Goal: Task Accomplishment & Management: Use online tool/utility

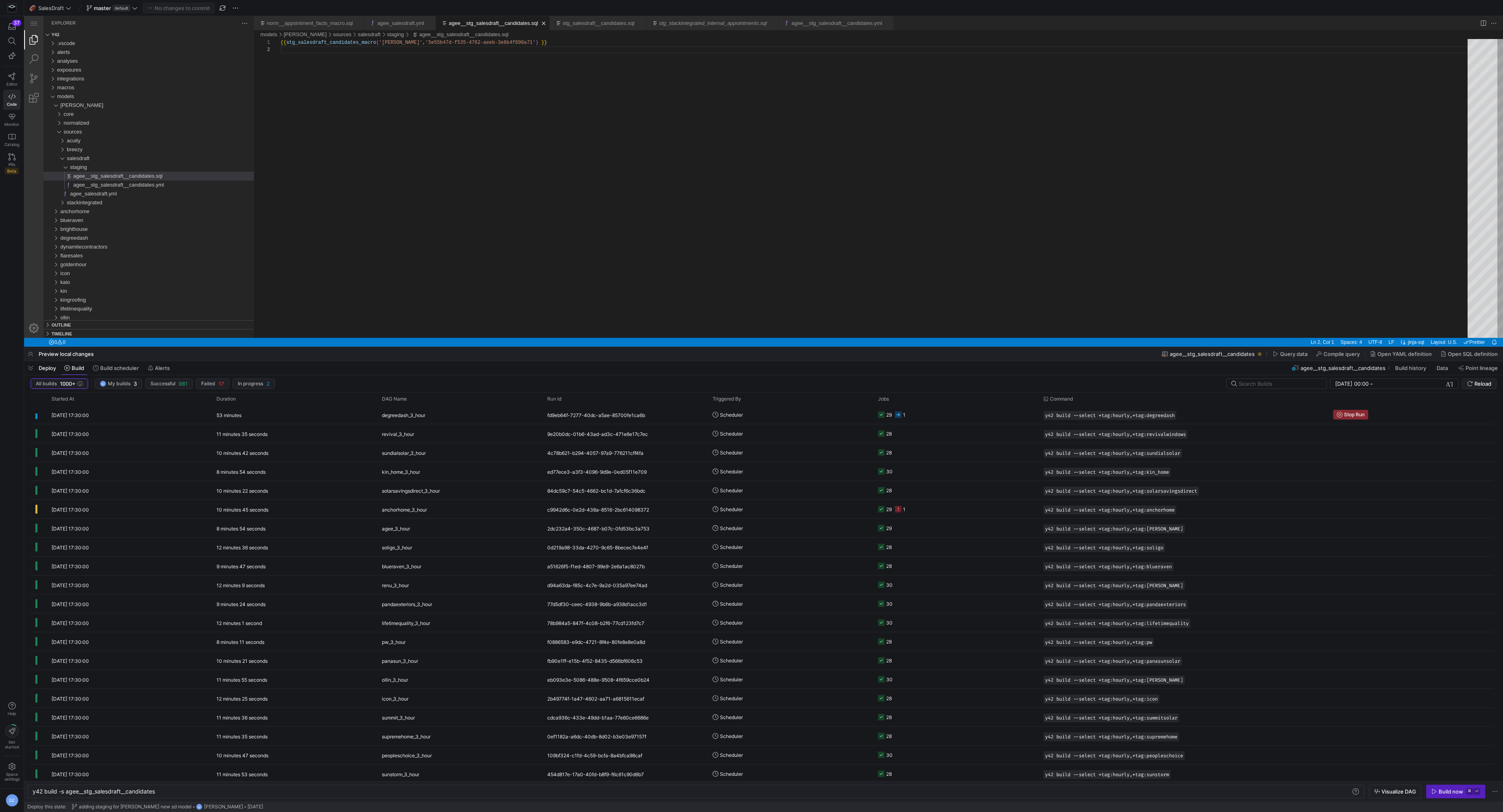
scroll to position [7, 0]
click at [1478, 388] on span "submit" at bounding box center [1479, 384] width 34 height 10
click at [88, 88] on div "macros" at bounding box center [155, 88] width 197 height 9
click at [99, 114] on div "sources" at bounding box center [157, 114] width 194 height 9
click at [86, 140] on span "salesdraft" at bounding box center [75, 141] width 23 height 6
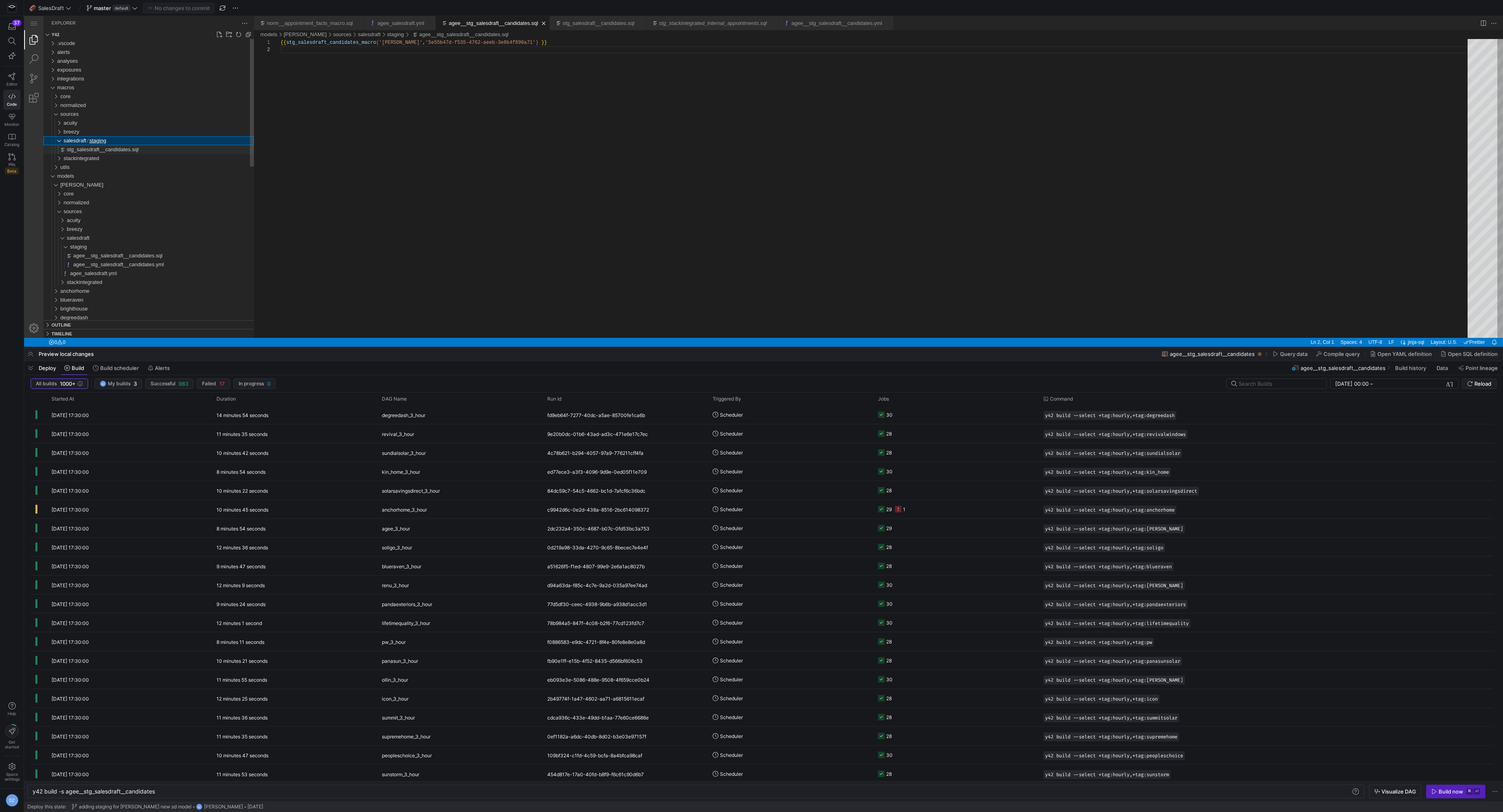
click at [96, 151] on span "stg_salesdraft__candidates.sql" at bounding box center [102, 149] width 72 height 6
type textarea "y42 build"
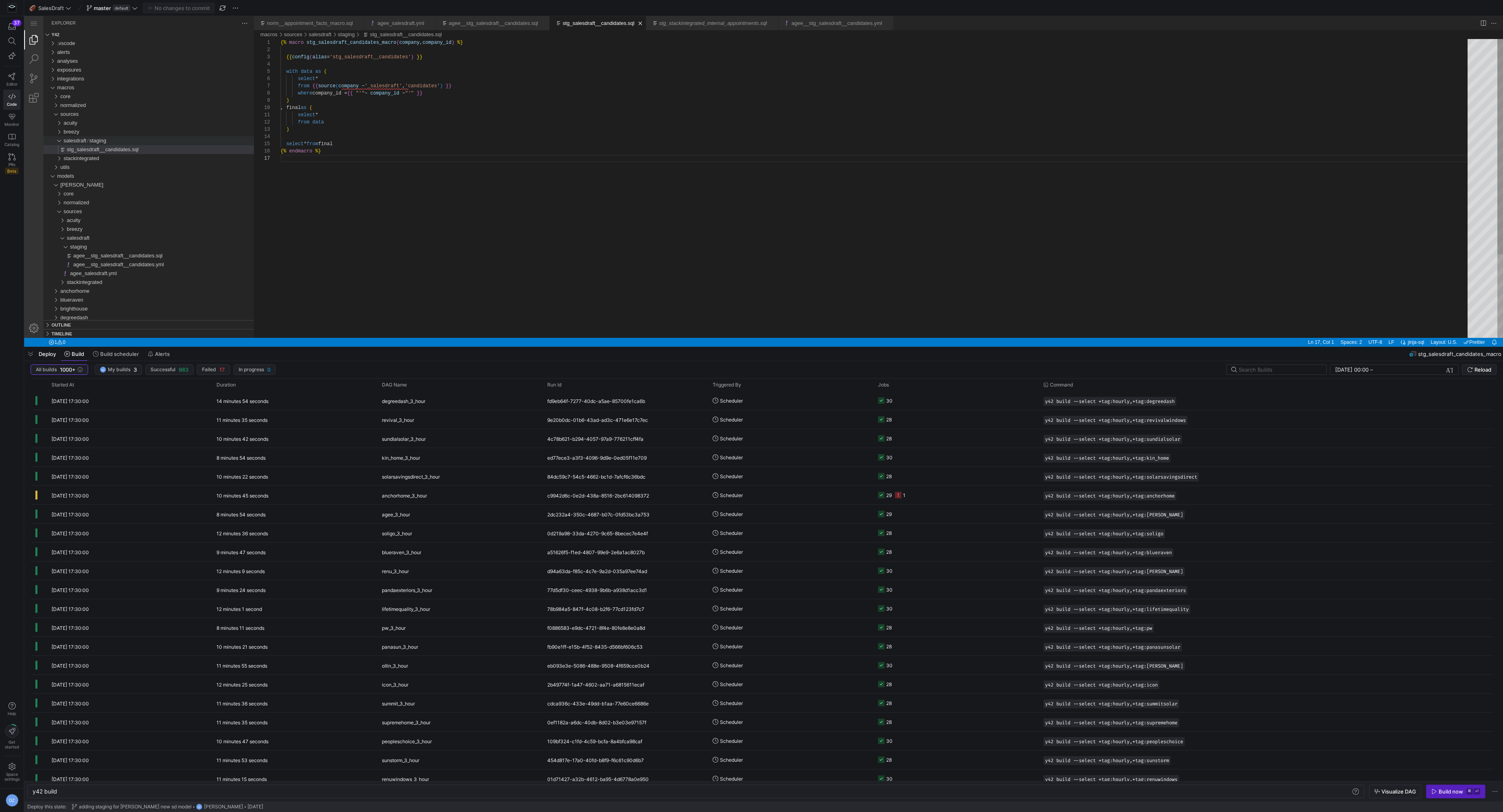
click at [409, 165] on div "{% macro stg_salesdraft_candidates_macro ( company , company_id ) %} {{ config …" at bounding box center [877, 246] width 1193 height 415
type textarea "{% macro stg_salesdraft_candidates_macro(company, company_id) %} {{ config(alia…"
paste textarea "stg_salesdraft__candidates.sql"
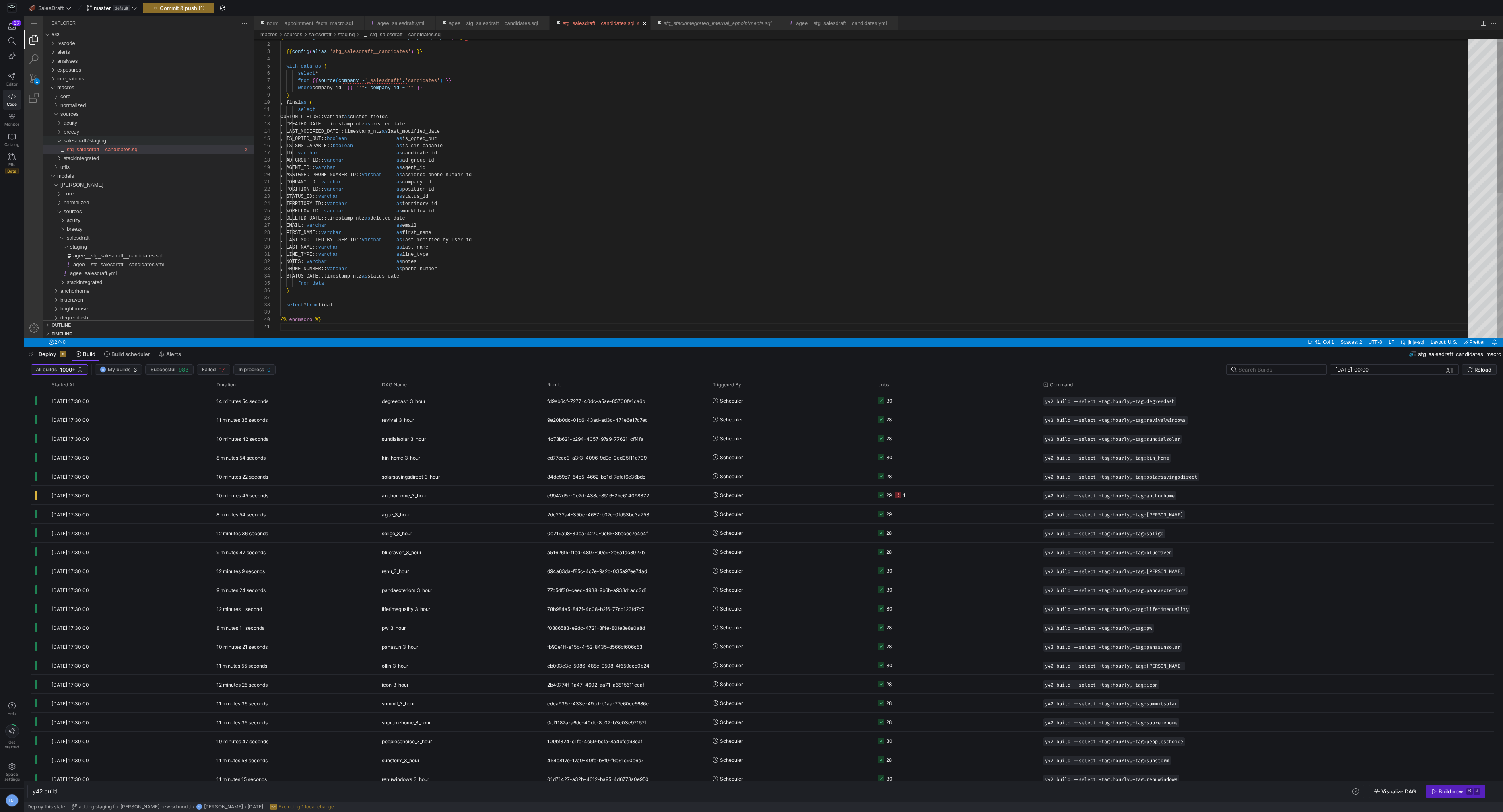
type textarea ", COMPANY_ID::varchar as company_id , POSITION_ID::varchar as position_id , STA…"
click at [562, 178] on div "{% macro stg_salesdraft_candidates_macro ( company , company_id ) %} {{ config …" at bounding box center [877, 328] width 1193 height 589
click at [174, 7] on span "Commit & push (1)" at bounding box center [182, 8] width 45 height 6
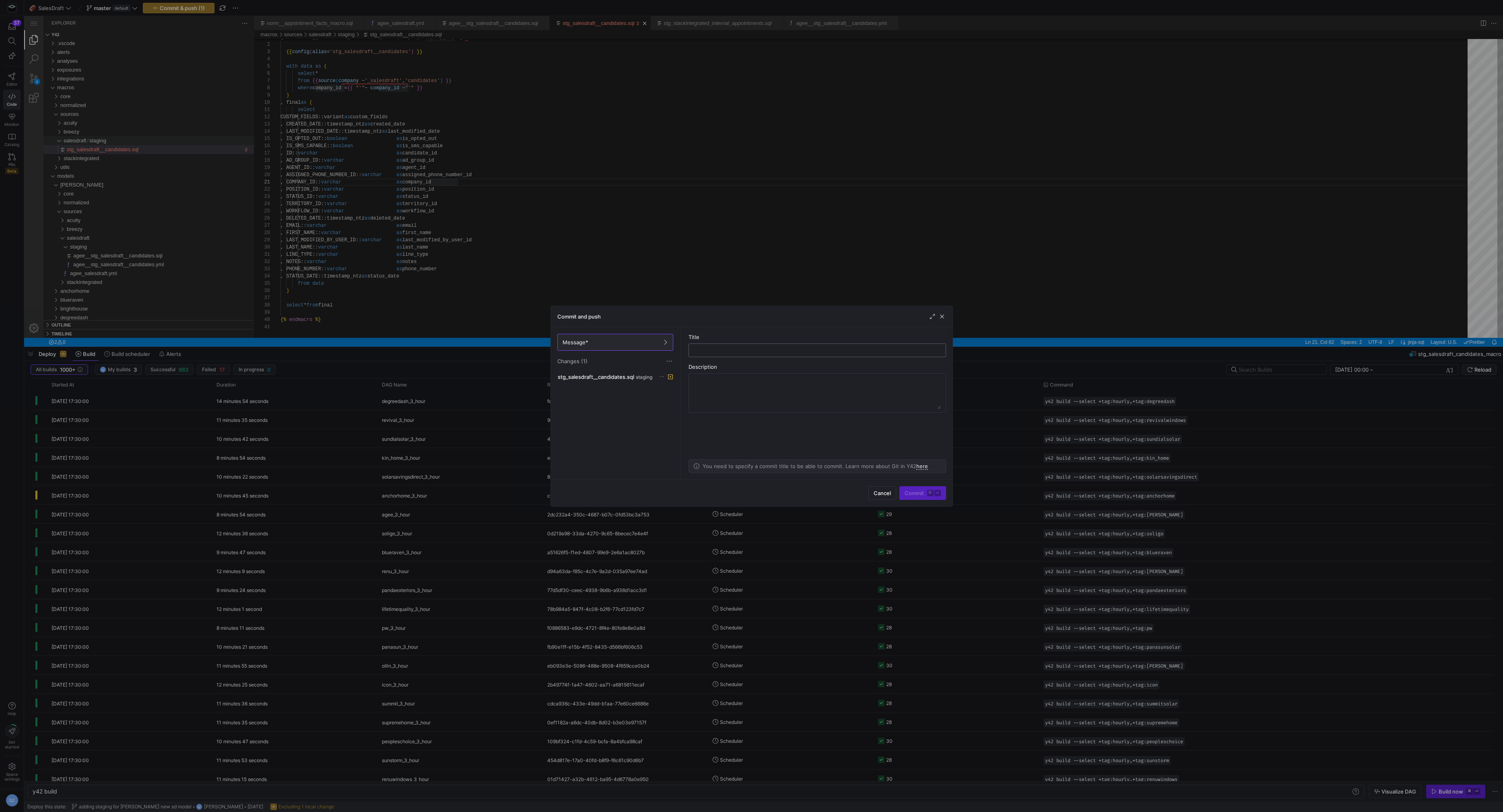
click at [768, 348] on input "text" at bounding box center [817, 350] width 244 height 6
click at [717, 351] on input "updating new salesdraft sourcing macro" at bounding box center [817, 350] width 244 height 6
click at [815, 351] on input "updated new salesdraft sourcing macro" at bounding box center [817, 350] width 244 height 6
type input "updated new salesdraft sourcing macro"
click at [911, 488] on span "submit" at bounding box center [922, 494] width 46 height 13
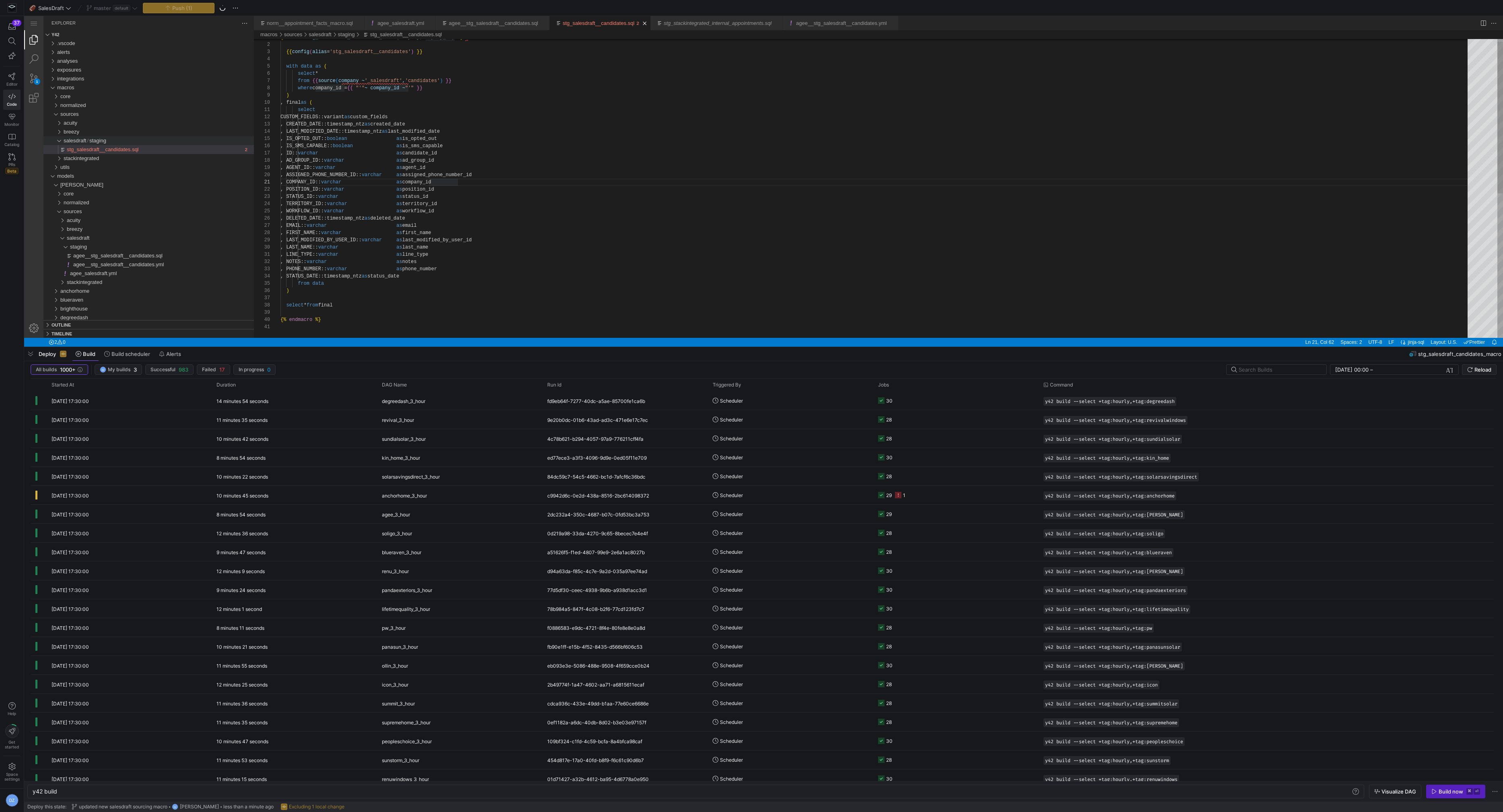
type textarea ", COMPANY_ID::varchar as company_id , POSITION_ID::varchar as position_id , STA…"
click at [628, 228] on div "{% macro stg_salesdraft_candidates_macro ( company , company_id ) %} {{ config …" at bounding box center [877, 328] width 1193 height 589
click at [135, 256] on span "agee__stg_salesdraft__candidates.sql" at bounding box center [118, 256] width 89 height 6
type textarea "y42 build -s agee__stg_salesdraft__candidates"
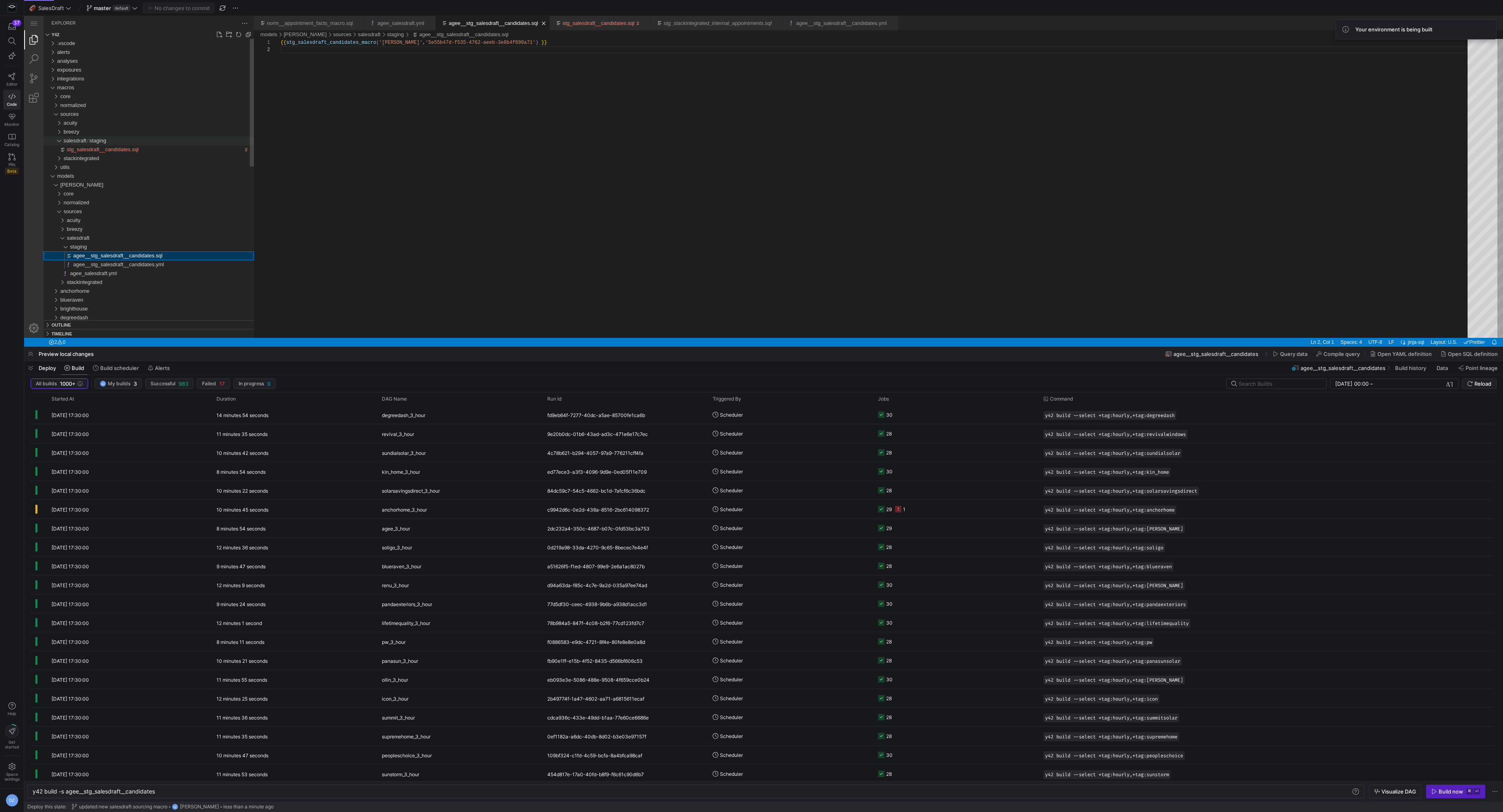
scroll to position [7, 0]
click at [406, 172] on div "{{ stg_salesdraft_candidates_macro ( 'agee' , '5e55b47d-f535-4762-aeeb-3e8b4f89…" at bounding box center [877, 192] width 1193 height 306
paste textarea "agee__stg_salesdraft__candidates.sql"
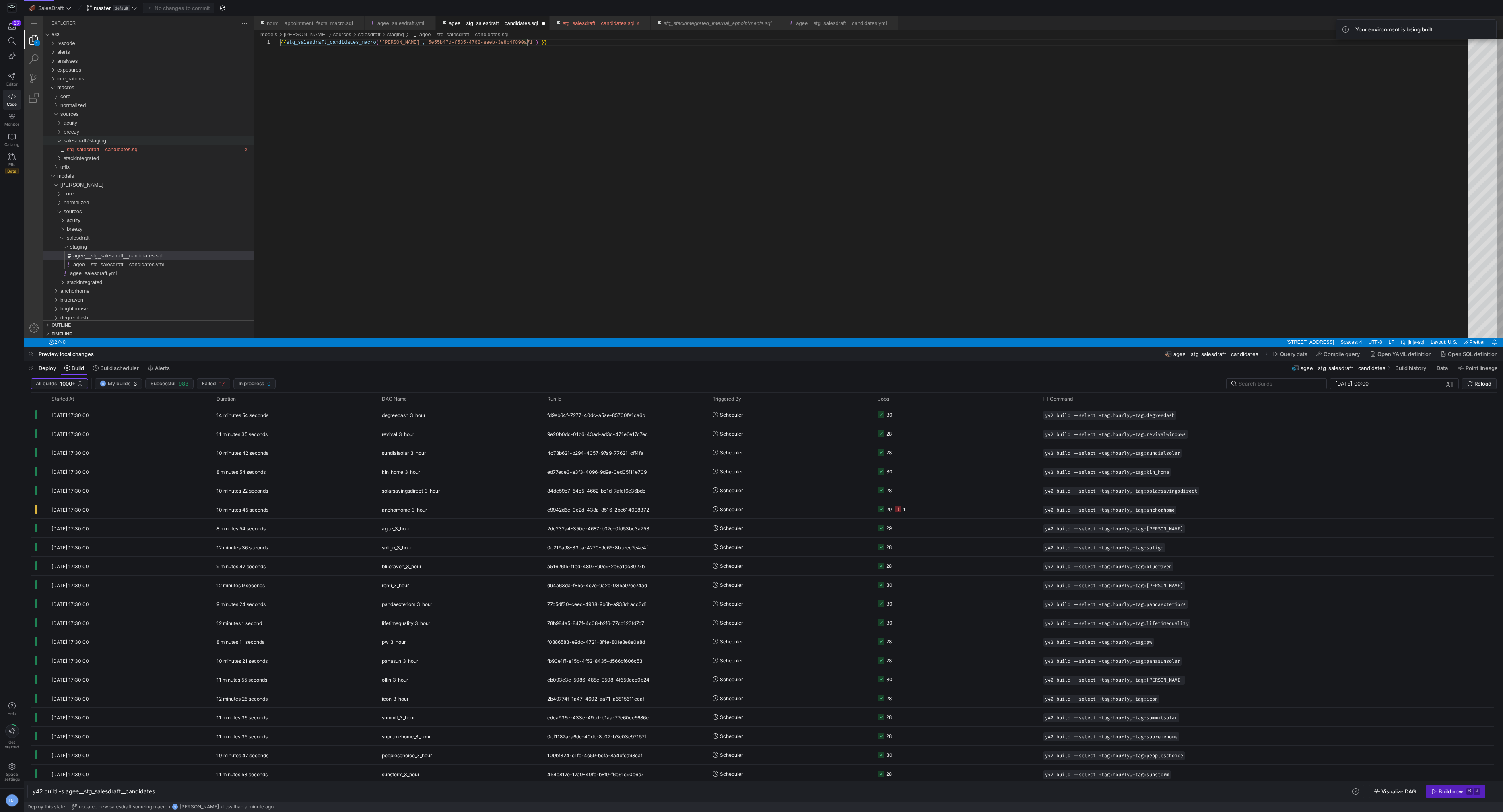
click at [407, 171] on div "{{ stg_salesdraft_candidates_macro ( 'agee' , '5e55b47d-f535-4762-aeeb-3e8b4f89…" at bounding box center [877, 188] width 1193 height 299
click at [424, 186] on div "{{ stg_salesdraft_candidates_macro ( 'agee' , '5e55b47d-f535-4762-aeeb-3e8b4f89…" at bounding box center [877, 192] width 1193 height 306
type textarea "{{ stg_salesdraft_candidates_macro('[PERSON_NAME]', '5e55b47d-f535-4762-aeeb-3e…"
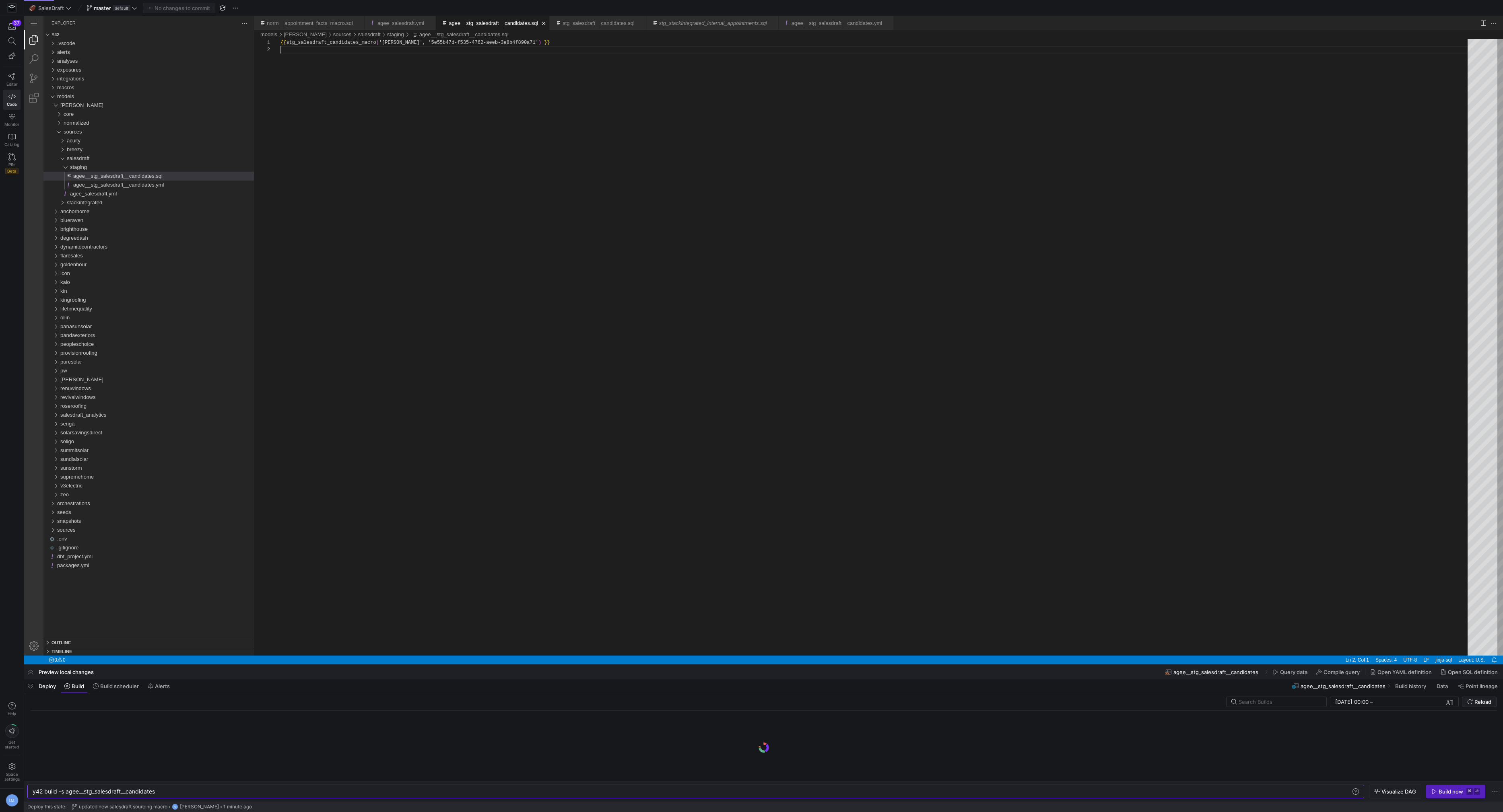
scroll to position [7, 0]
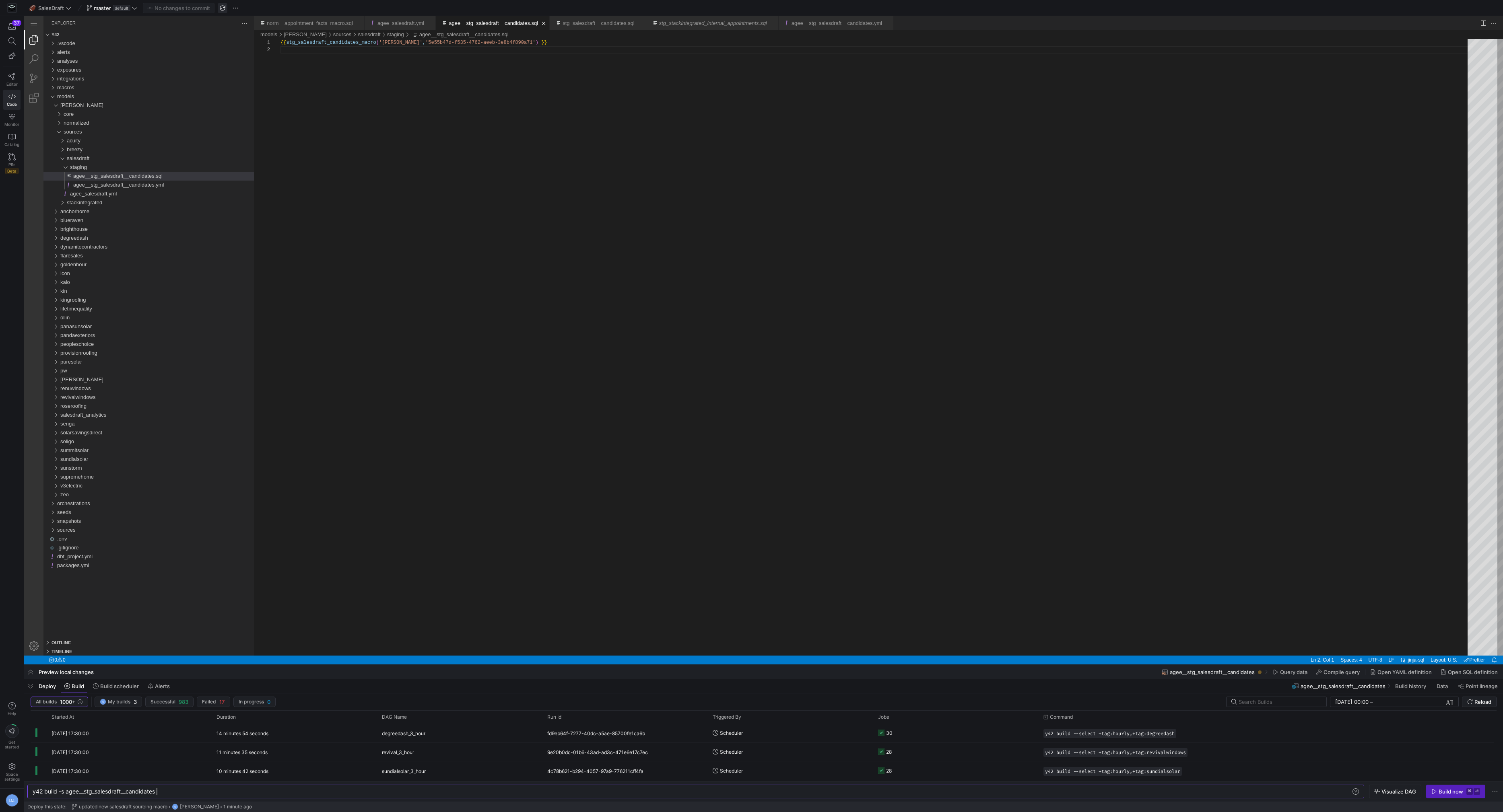
click at [225, 10] on span "button" at bounding box center [222, 8] width 10 height 10
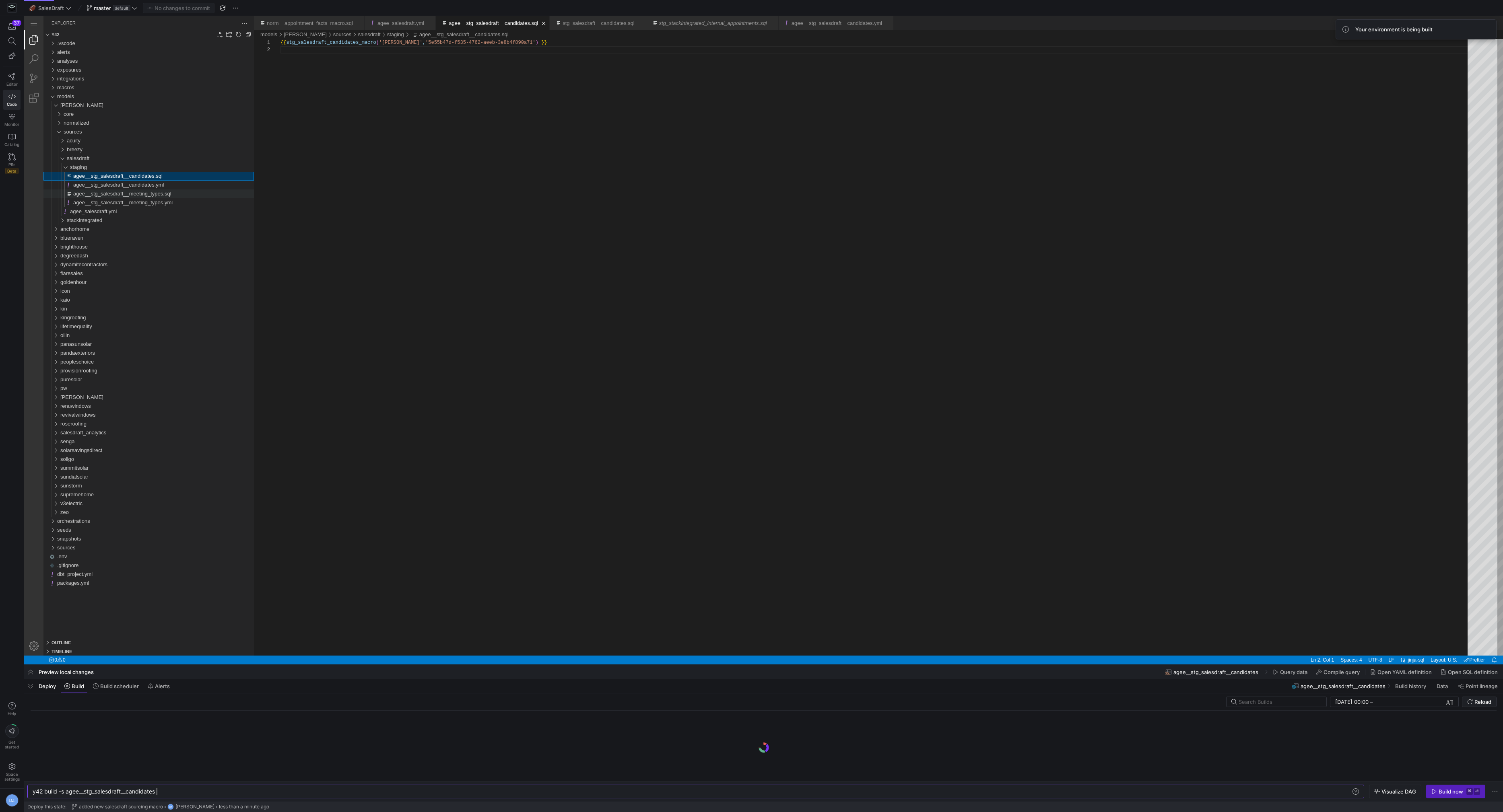
click at [185, 194] on div "agee__stg_salesdraft__meeting_types.sql" at bounding box center [164, 194] width 181 height 9
type textarea "y42 build -s agee__stg_salesdraft__meeting_types"
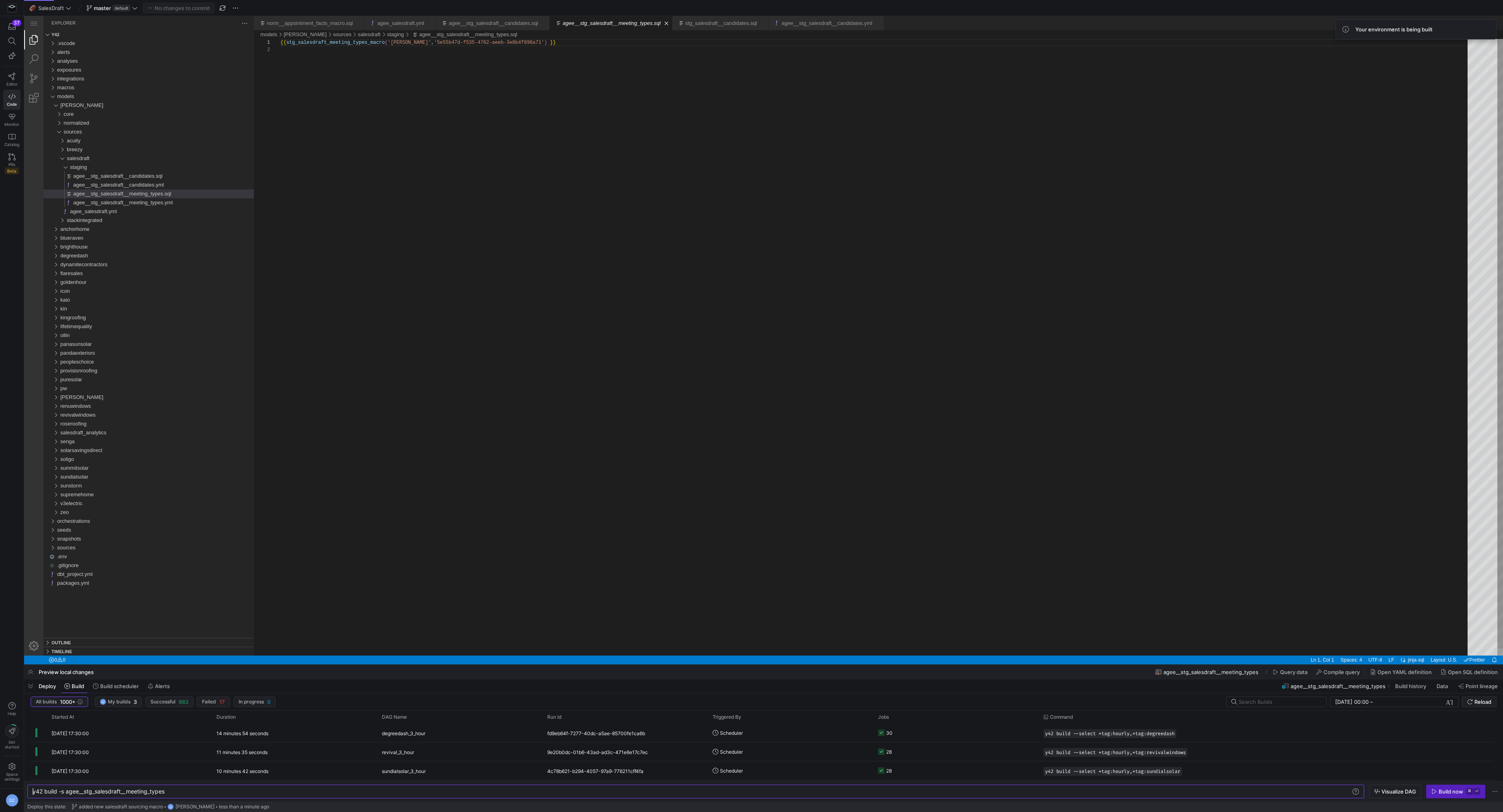
click at [408, 442] on div "{{ stg_salesdraft_meeting_types_macro ( '[PERSON_NAME]' , '5e55b47d-f535-4762-a…" at bounding box center [877, 351] width 1193 height 624
